Goal: Information Seeking & Learning: Find specific fact

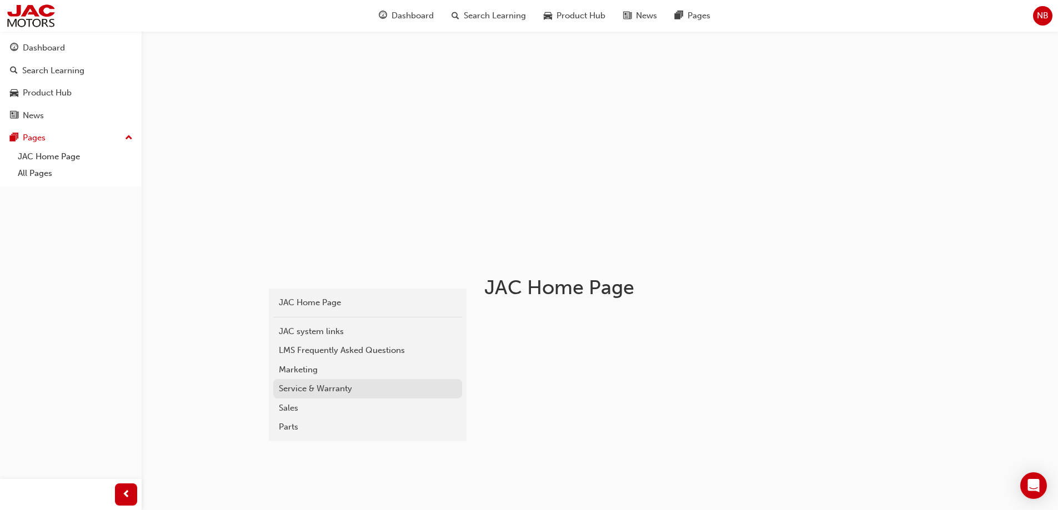
click at [304, 393] on div "Service & Warranty" at bounding box center [368, 389] width 178 height 13
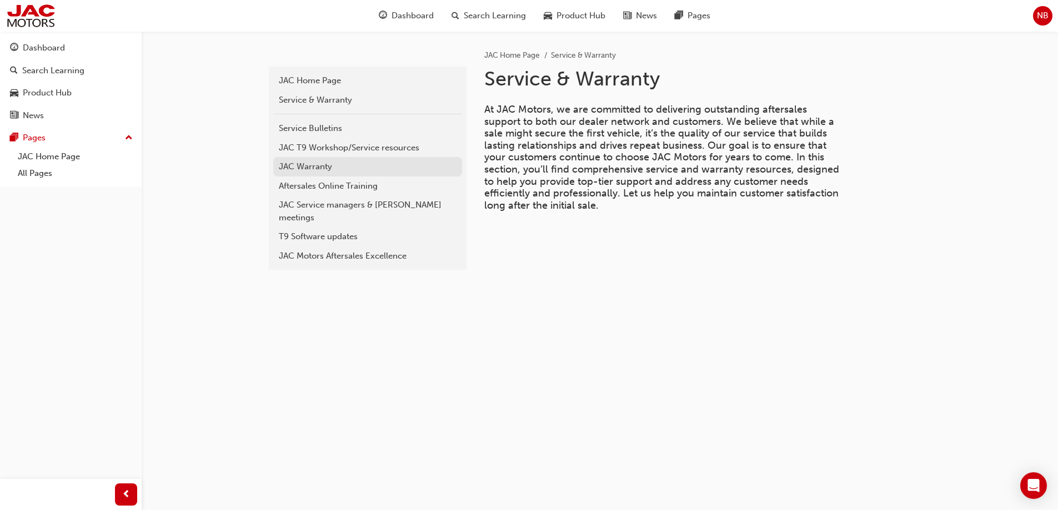
click at [309, 169] on div "JAC Warranty" at bounding box center [368, 166] width 178 height 13
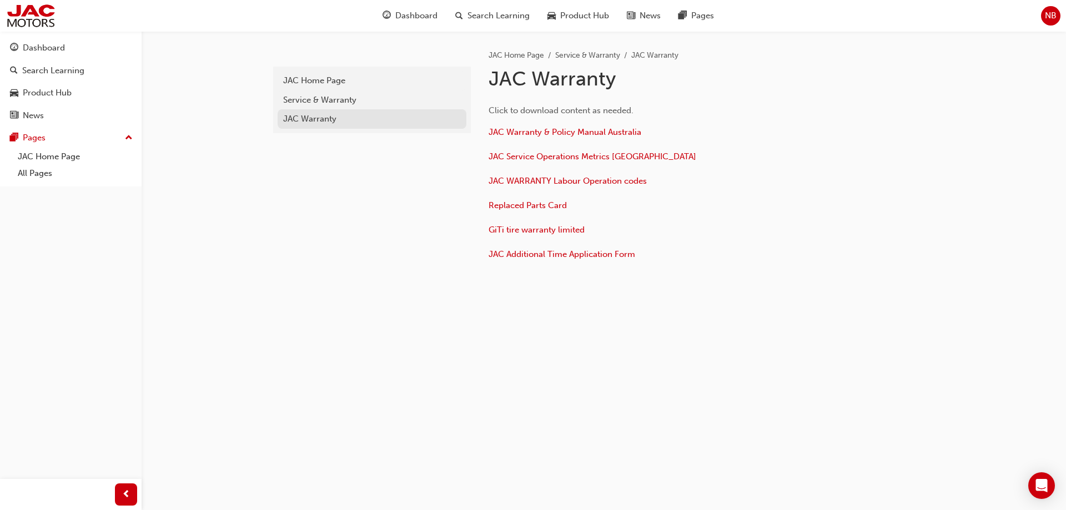
click at [310, 119] on div "JAC Warranty" at bounding box center [372, 119] width 178 height 13
click at [311, 94] on div "Service & Warranty" at bounding box center [372, 100] width 178 height 13
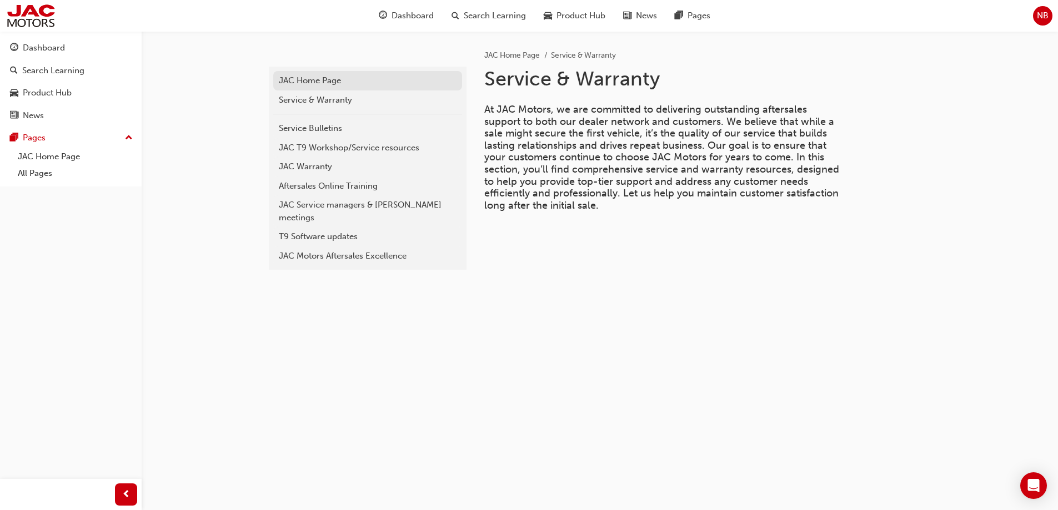
click at [311, 81] on div "JAC Home Page" at bounding box center [368, 80] width 178 height 13
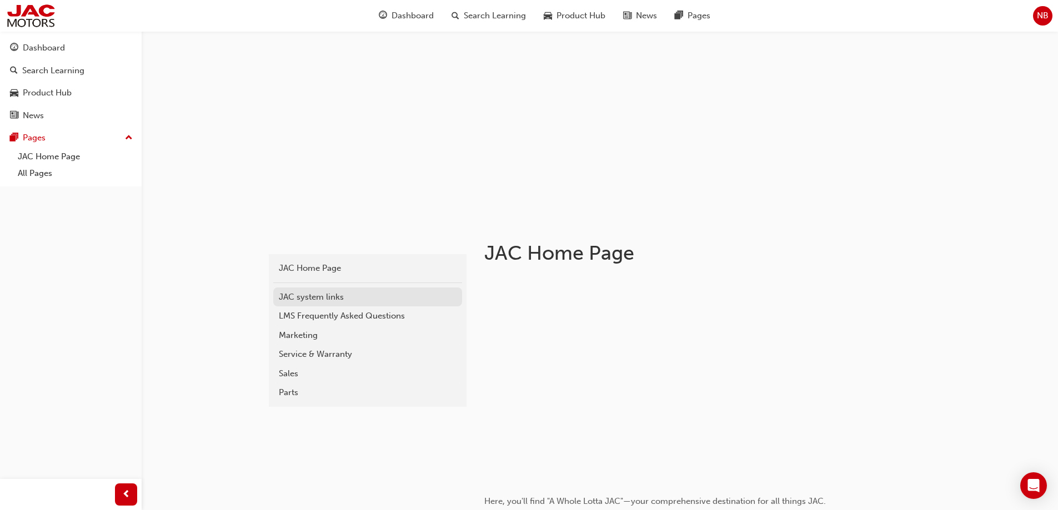
scroll to position [56, 0]
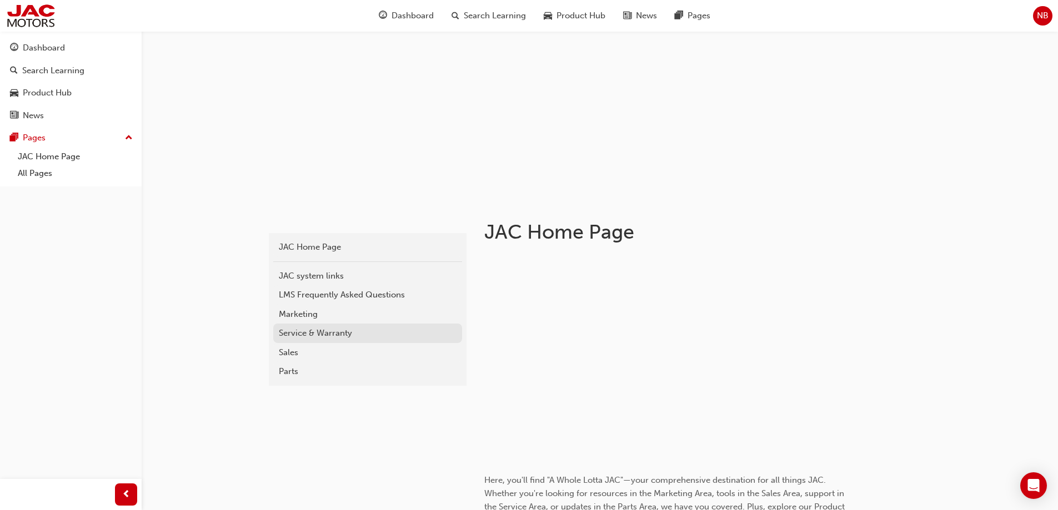
click at [302, 333] on div "Service & Warranty" at bounding box center [368, 333] width 178 height 13
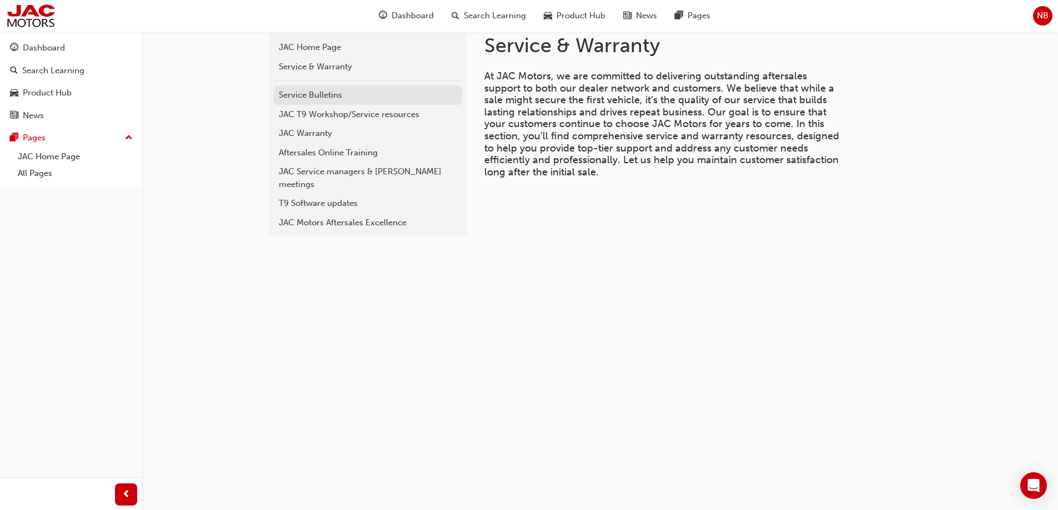
click at [309, 95] on div "Service Bulletins" at bounding box center [368, 95] width 178 height 13
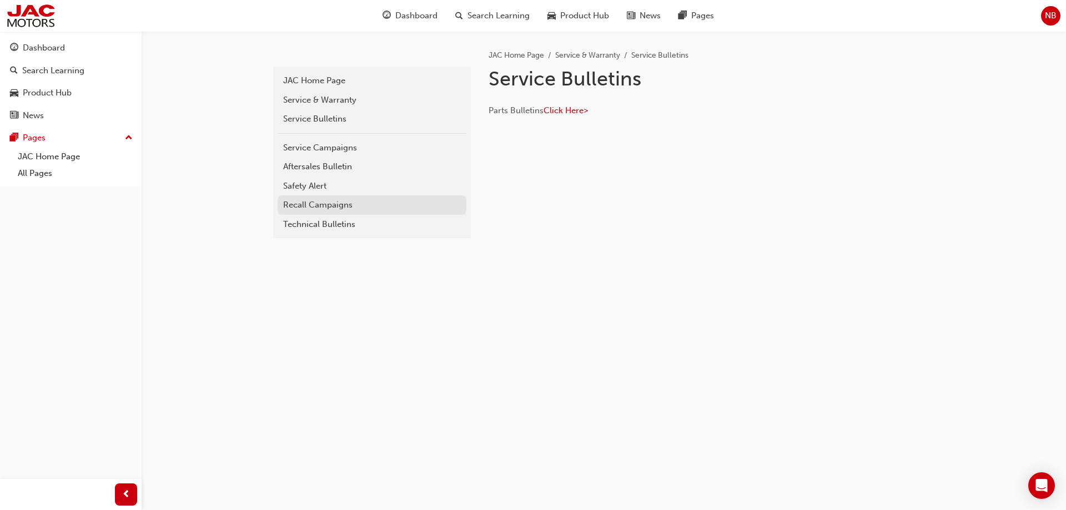
click at [317, 206] on div "Recall Campaigns" at bounding box center [372, 205] width 178 height 13
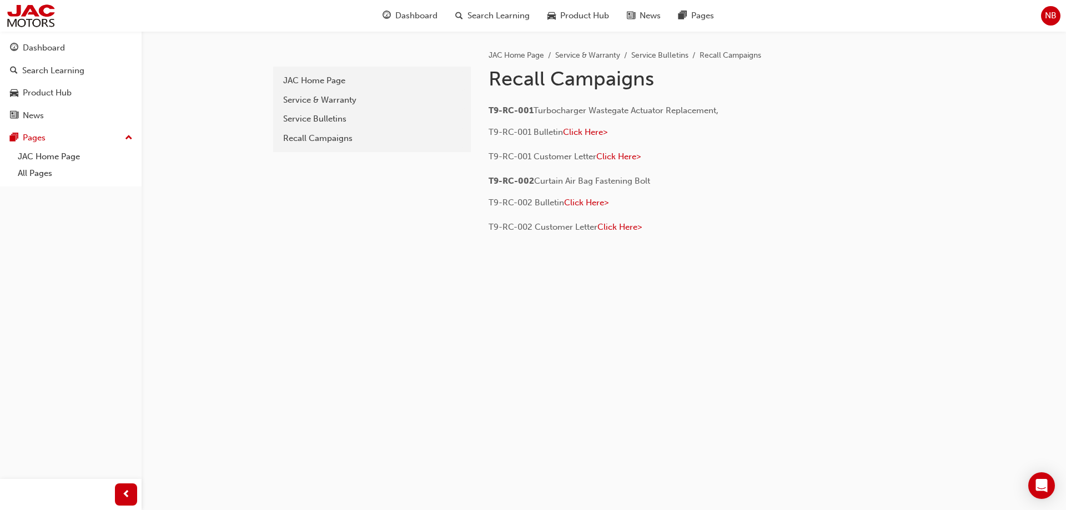
click at [629, 179] on span "Curtain Air Bag Fastening Bolt" at bounding box center [592, 181] width 116 height 10
click at [630, 198] on p "T9-RC-002 Bulletin Click Here>" at bounding box center [669, 204] width 361 height 16
click at [592, 200] on span "Click Here>" at bounding box center [586, 203] width 44 height 10
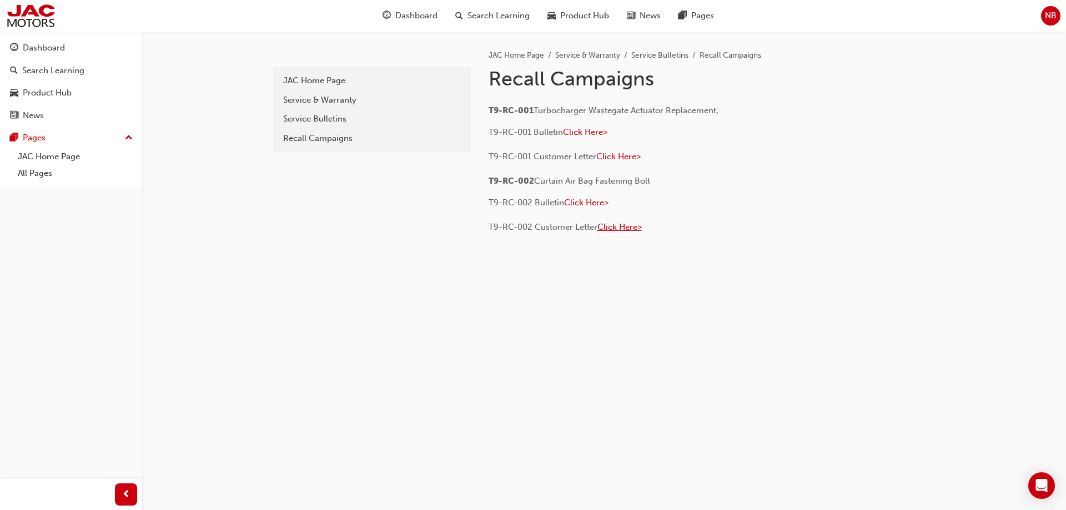
click at [617, 229] on span "Click Here>" at bounding box center [619, 227] width 44 height 10
